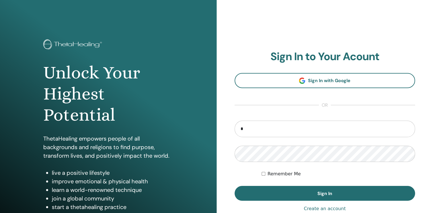
type input "**********"
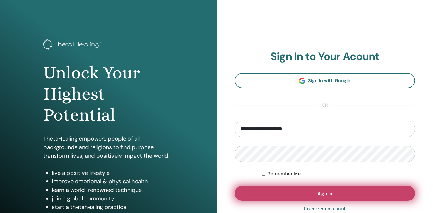
click at [323, 195] on span "Sign In" at bounding box center [324, 193] width 15 height 6
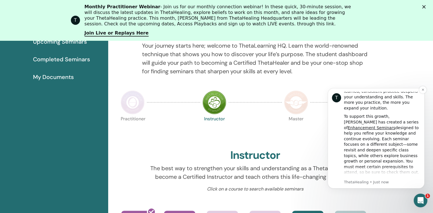
scroll to position [45, 0]
click at [381, 126] on link "Enhancement Seminars" at bounding box center [372, 128] width 48 height 5
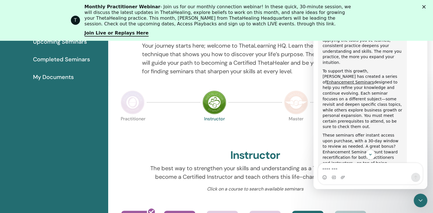
scroll to position [0, 0]
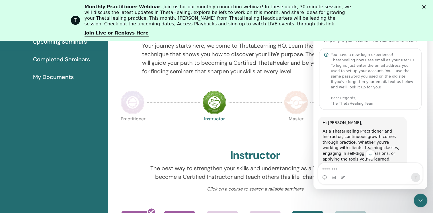
click at [205, 131] on p "Instructor" at bounding box center [214, 128] width 24 height 24
click at [202, 131] on div "Instructor" at bounding box center [214, 130] width 28 height 31
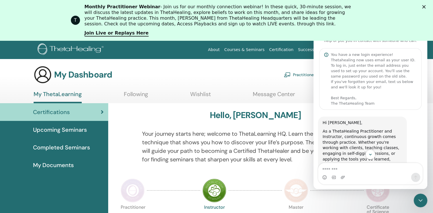
click at [57, 111] on span "Certifications" at bounding box center [51, 112] width 37 height 9
click at [223, 74] on div "My Dashboard Practitioner Dashboard My Account" at bounding box center [208, 74] width 349 height 18
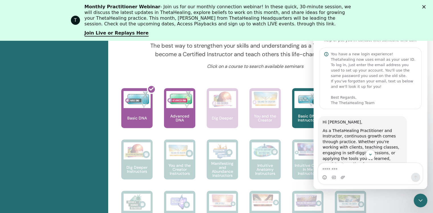
scroll to position [226, 0]
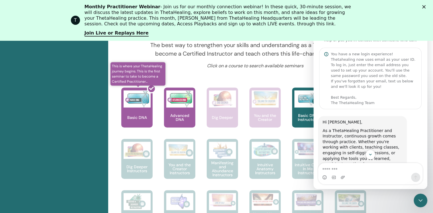
click at [140, 110] on div at bounding box center [140, 109] width 31 height 51
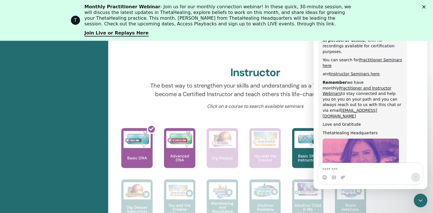
scroll to position [306, 0]
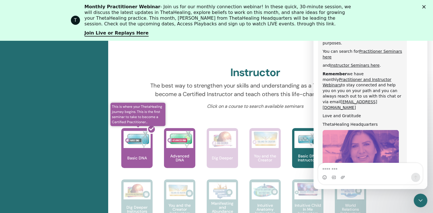
click at [131, 136] on div at bounding box center [140, 149] width 31 height 51
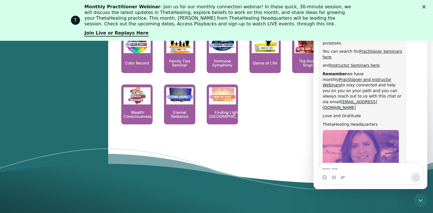
scroll to position [724, 0]
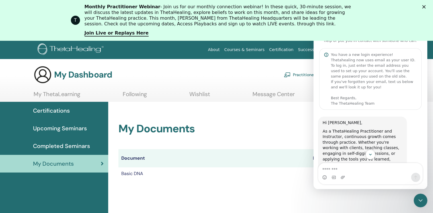
click at [285, 177] on td "Basic DNA" at bounding box center [214, 173] width 192 height 13
click at [418, 197] on icon "Close Intercom Messenger" at bounding box center [420, 200] width 7 height 7
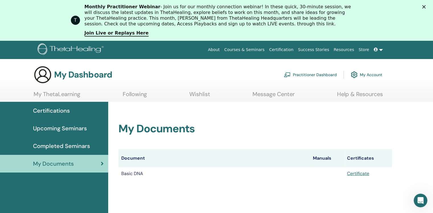
scroll to position [306, 0]
click at [363, 175] on link "Certificate" at bounding box center [358, 173] width 22 height 6
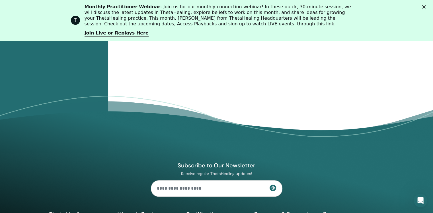
scroll to position [0, 0]
